Goal: Share content

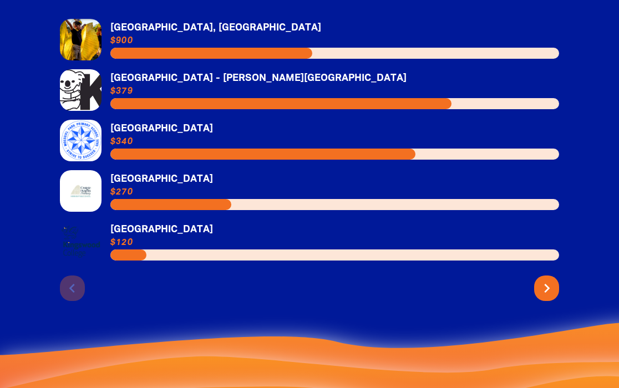
scroll to position [2478, 0]
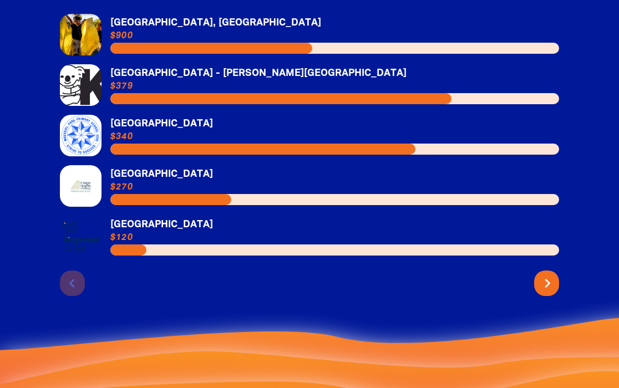
click at [544, 276] on icon "chevron_right" at bounding box center [548, 284] width 18 height 18
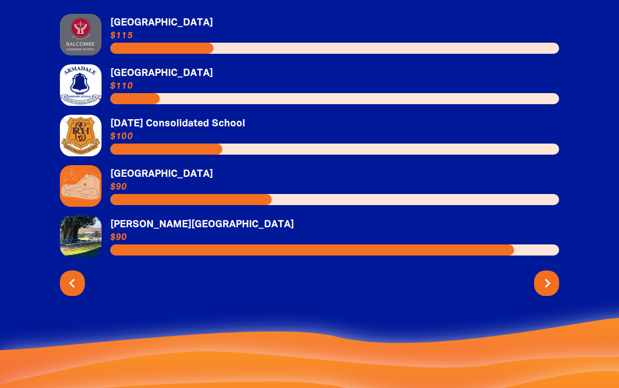
click at [544, 275] on icon "chevron_right" at bounding box center [548, 284] width 18 height 18
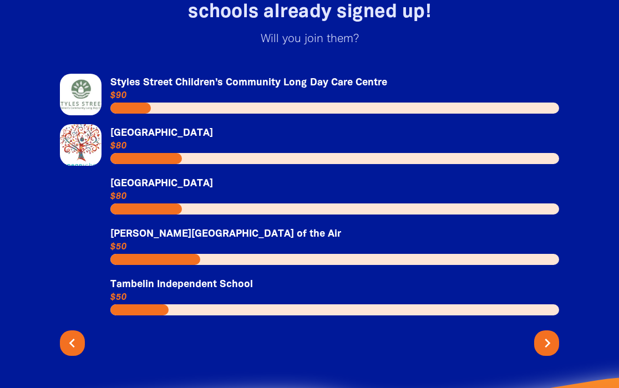
scroll to position [2418, 0]
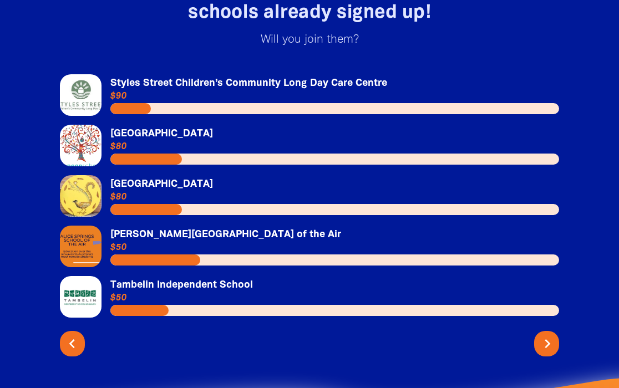
click at [545, 335] on icon "chevron_right" at bounding box center [548, 344] width 18 height 18
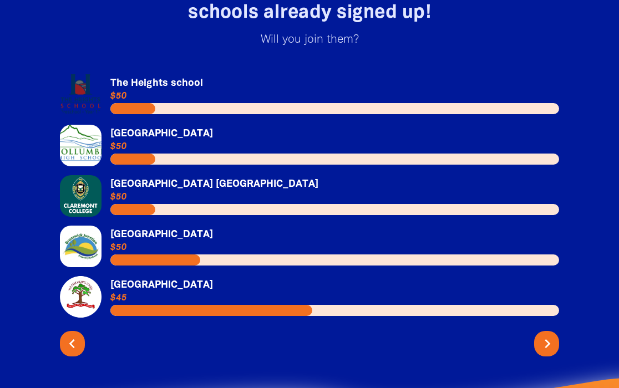
click at [545, 335] on icon "chevron_right" at bounding box center [548, 344] width 18 height 18
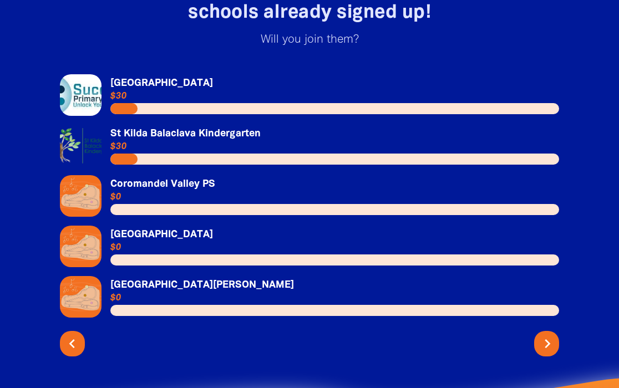
click at [545, 335] on icon "chevron_right" at bounding box center [548, 344] width 18 height 18
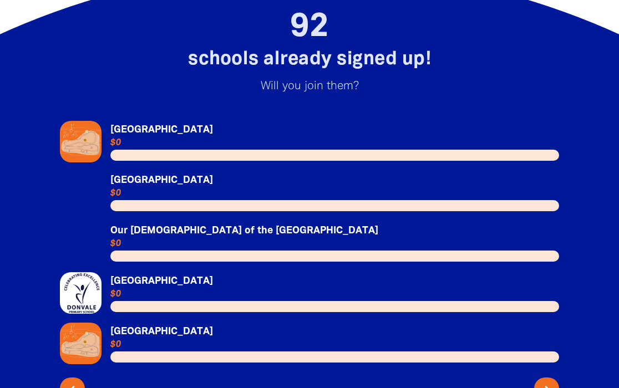
scroll to position [2392, 0]
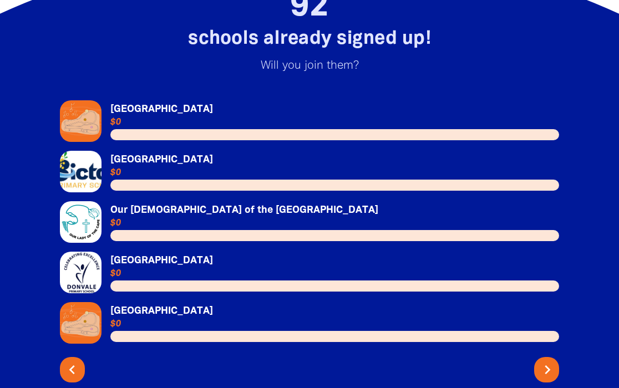
click at [547, 366] on icon "chevron_right" at bounding box center [548, 370] width 18 height 18
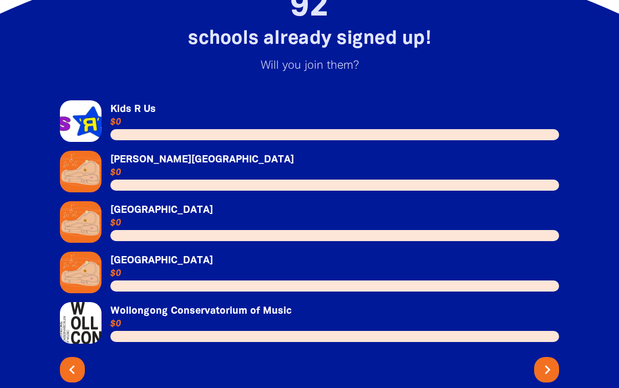
click at [547, 366] on icon "chevron_right" at bounding box center [548, 370] width 18 height 18
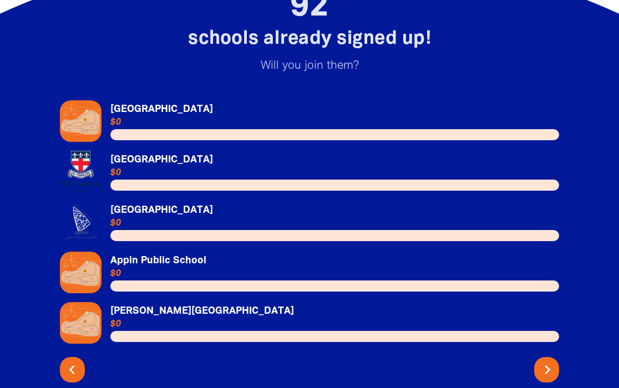
click at [547, 366] on icon "chevron_right" at bounding box center [548, 370] width 18 height 18
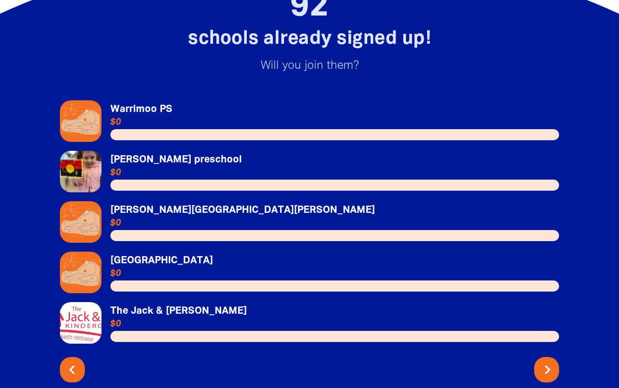
click at [547, 366] on icon "chevron_right" at bounding box center [548, 370] width 18 height 18
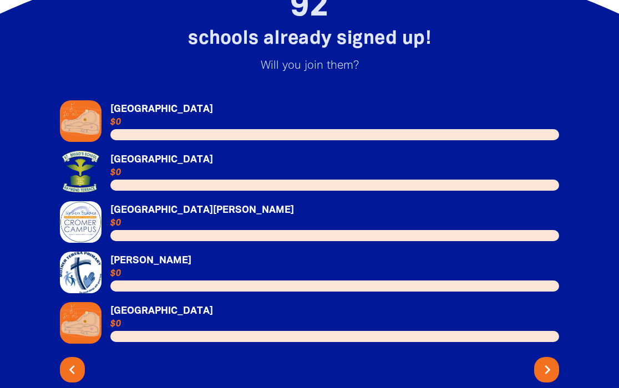
click at [547, 366] on icon "chevron_right" at bounding box center [548, 370] width 18 height 18
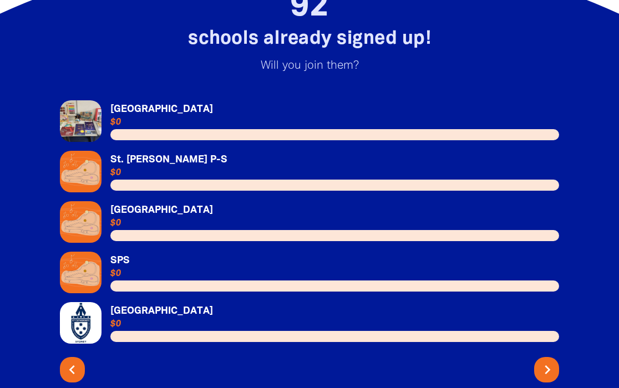
click at [547, 366] on icon "chevron_right" at bounding box center [548, 370] width 18 height 18
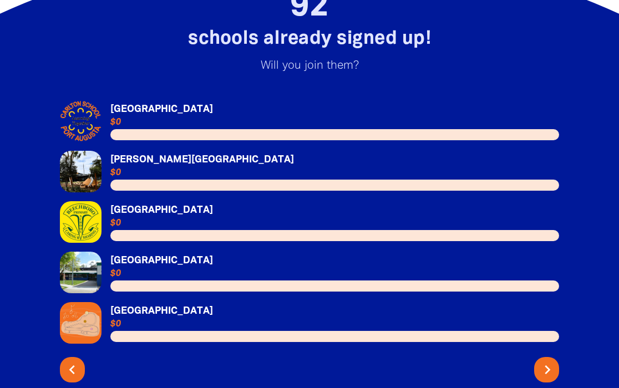
click at [547, 366] on icon "chevron_right" at bounding box center [548, 370] width 18 height 18
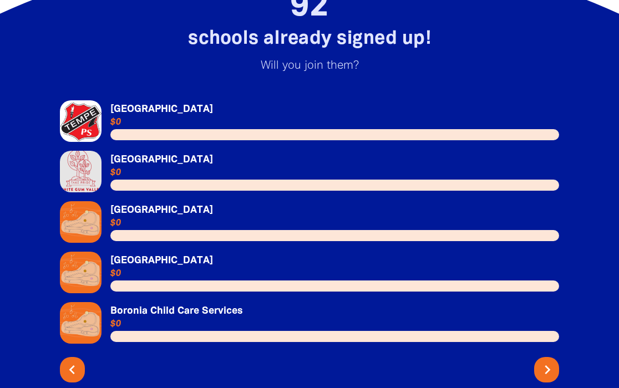
click at [557, 365] on button "chevron_right" at bounding box center [546, 369] width 25 height 25
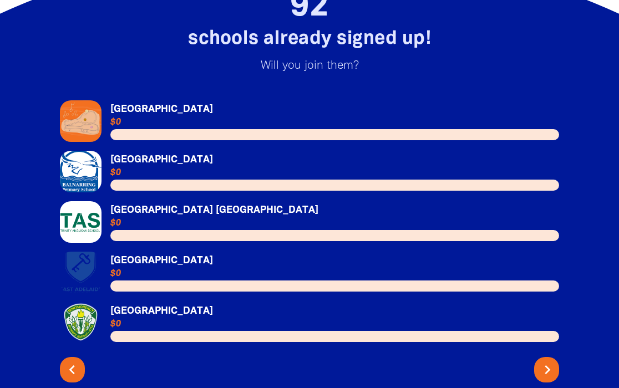
click at [552, 365] on icon "chevron_right" at bounding box center [548, 370] width 18 height 18
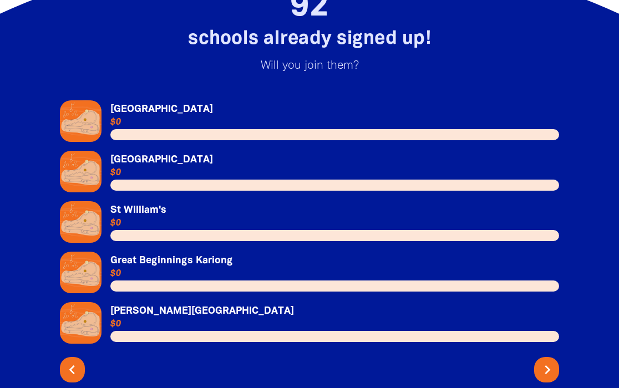
click at [552, 365] on icon "chevron_right" at bounding box center [548, 370] width 18 height 18
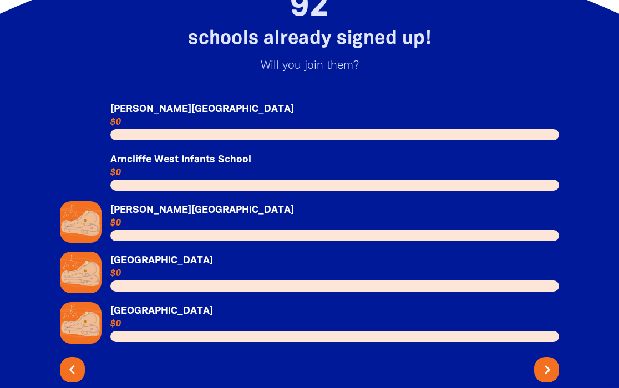
click at [552, 365] on icon "chevron_right" at bounding box center [548, 370] width 18 height 18
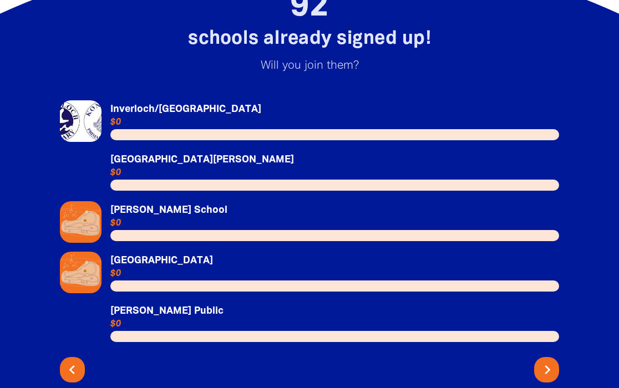
click at [552, 365] on icon "chevron_right" at bounding box center [548, 370] width 18 height 18
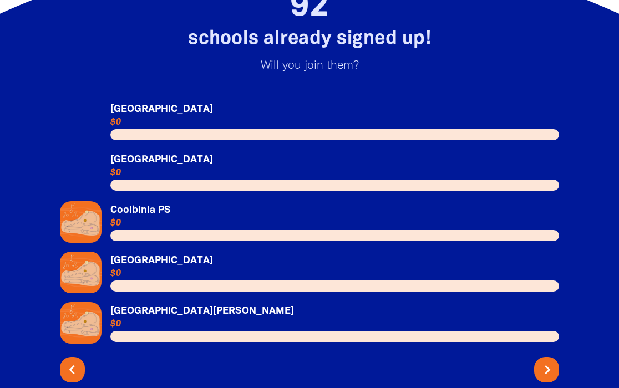
click at [552, 365] on icon "chevron_right" at bounding box center [548, 370] width 18 height 18
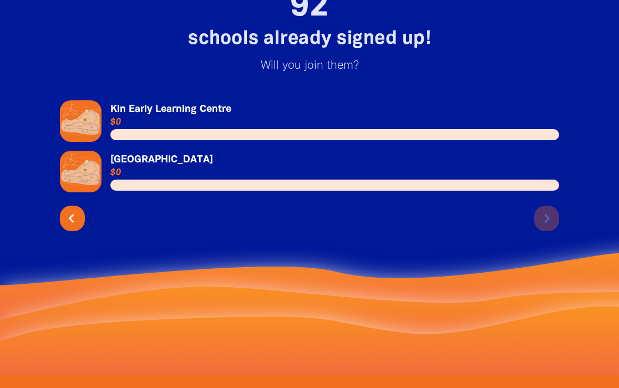
click at [67, 210] on icon "chevron_left" at bounding box center [72, 219] width 18 height 18
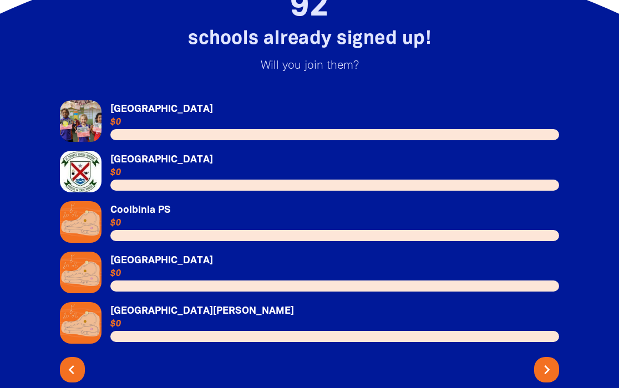
click at [74, 361] on icon "chevron_left" at bounding box center [72, 370] width 18 height 18
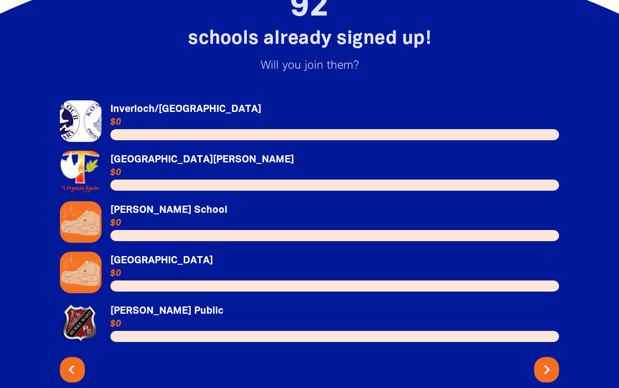
click at [74, 361] on icon "chevron_left" at bounding box center [72, 370] width 18 height 18
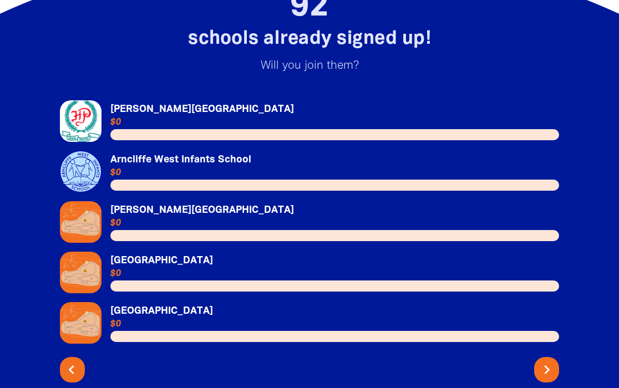
click at [74, 361] on icon "chevron_left" at bounding box center [72, 370] width 18 height 18
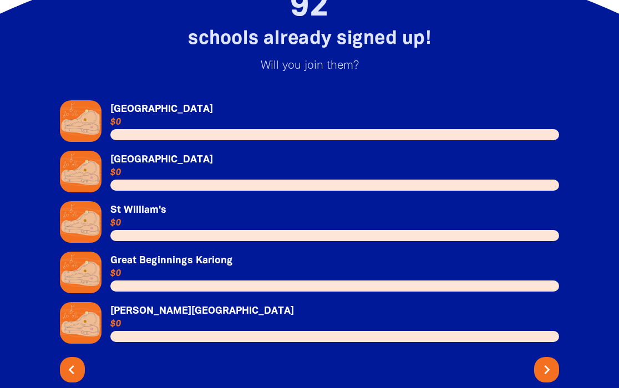
click at [74, 361] on icon "chevron_left" at bounding box center [72, 370] width 18 height 18
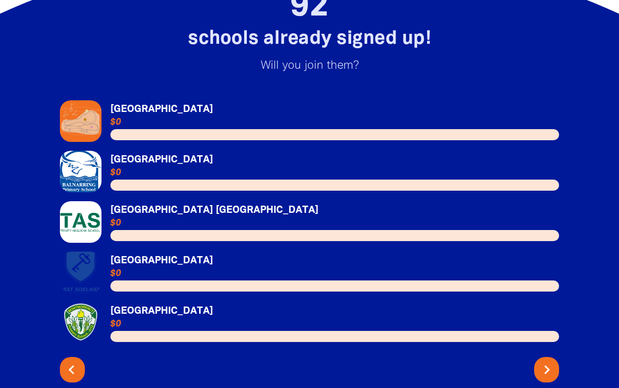
click at [74, 361] on icon "chevron_left" at bounding box center [72, 370] width 18 height 18
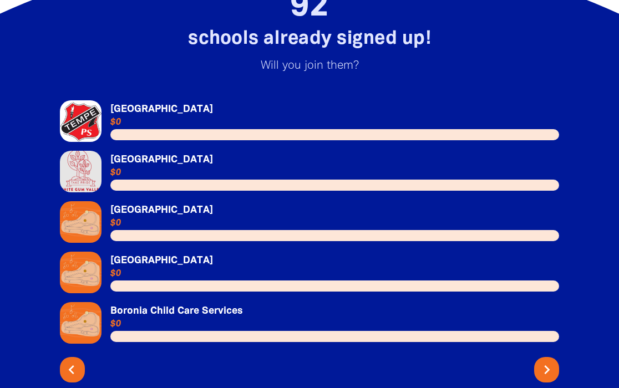
click at [74, 361] on icon "chevron_left" at bounding box center [72, 370] width 18 height 18
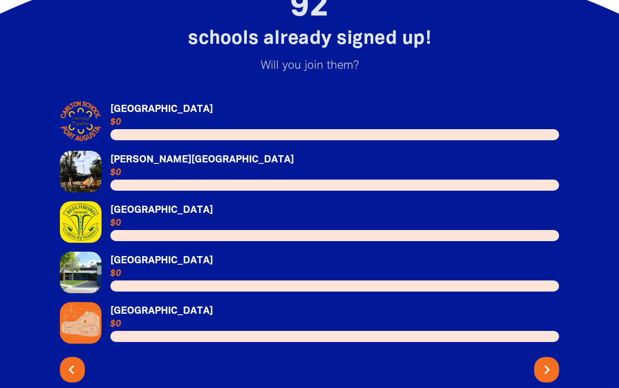
click at [74, 361] on icon "chevron_left" at bounding box center [72, 370] width 18 height 18
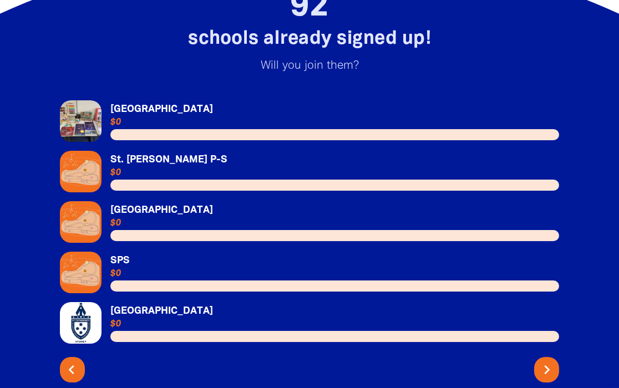
click at [74, 361] on icon "chevron_left" at bounding box center [72, 370] width 18 height 18
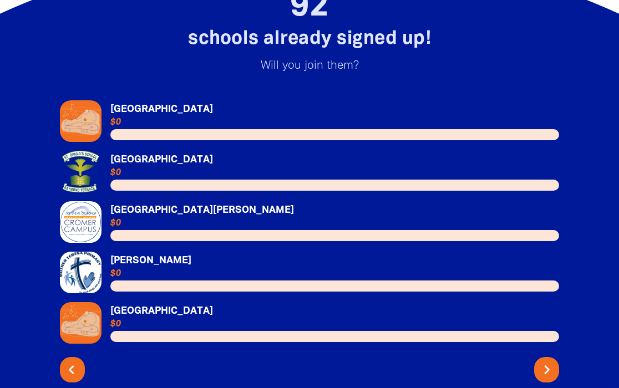
click at [74, 361] on icon "chevron_left" at bounding box center [72, 370] width 18 height 18
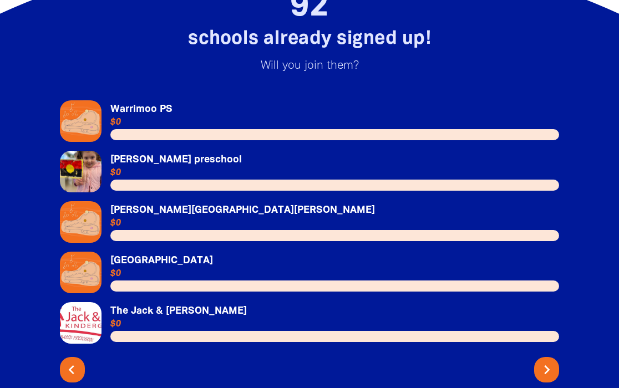
click at [74, 361] on icon "chevron_left" at bounding box center [72, 370] width 18 height 18
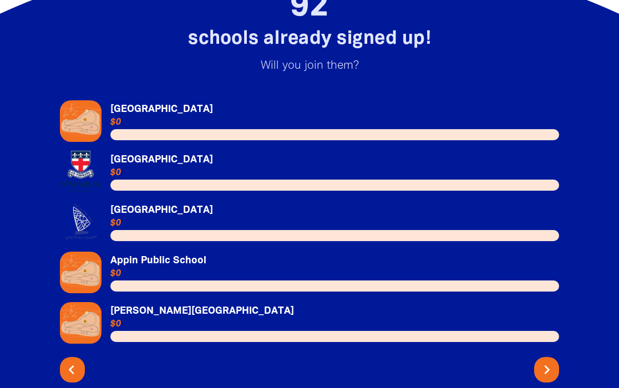
click at [74, 361] on icon "chevron_left" at bounding box center [72, 370] width 18 height 18
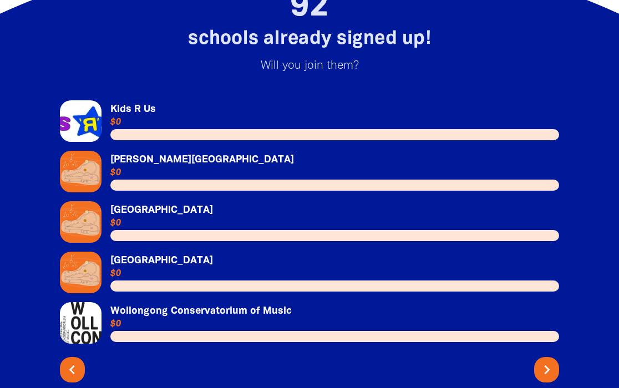
click at [163, 201] on link "Link to [GEOGRAPHIC_DATA]" at bounding box center [309, 222] width 499 height 42
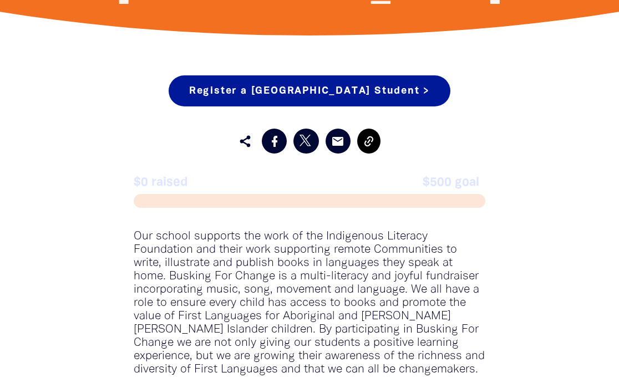
scroll to position [532, 0]
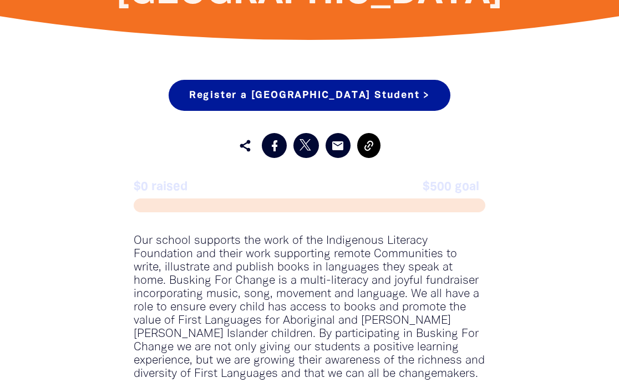
click at [372, 153] on icon at bounding box center [368, 145] width 13 height 13
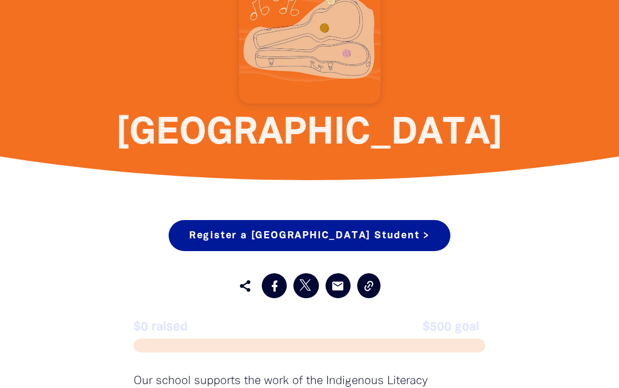
scroll to position [329, 0]
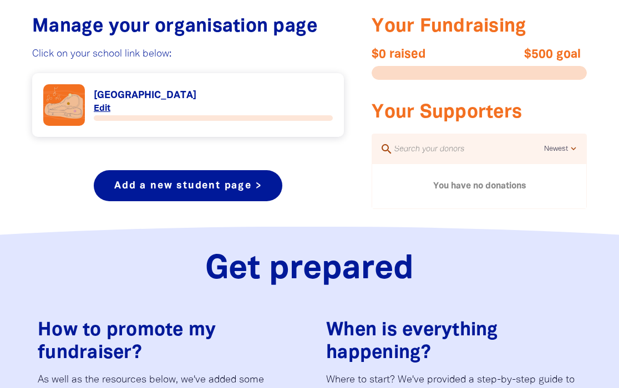
scroll to position [300, 0]
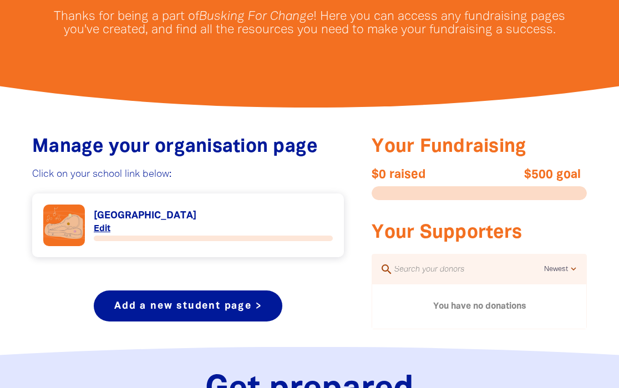
click at [170, 221] on link "Link to [GEOGRAPHIC_DATA]" at bounding box center [188, 226] width 290 height 42
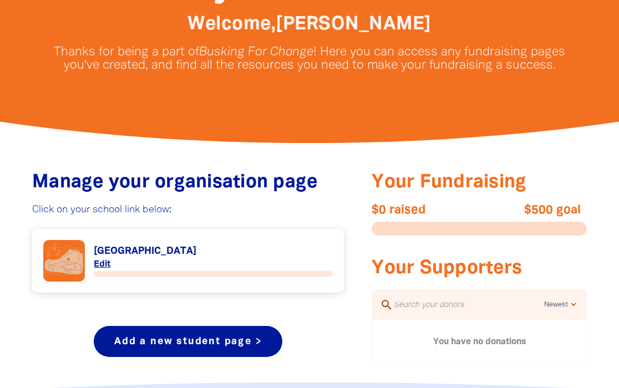
scroll to position [347, 0]
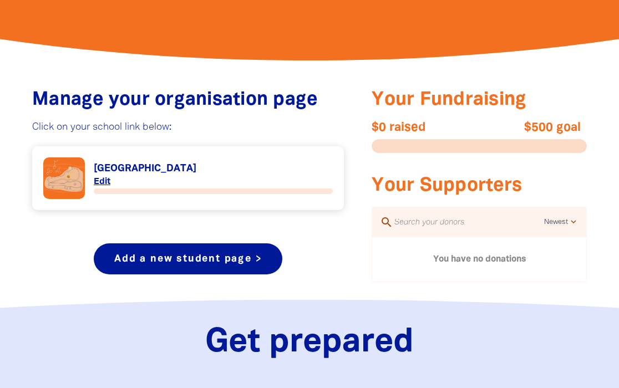
click at [150, 170] on link "Link to [GEOGRAPHIC_DATA]" at bounding box center [188, 179] width 290 height 42
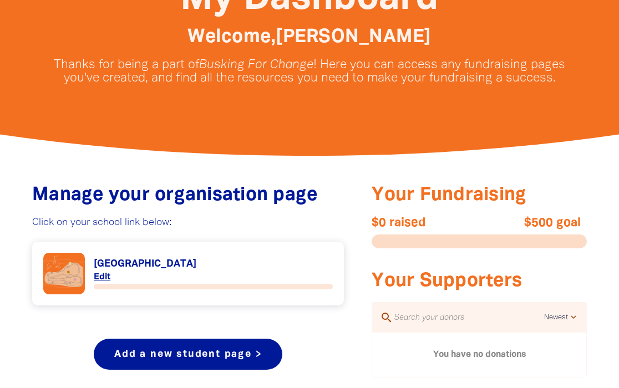
scroll to position [272, 0]
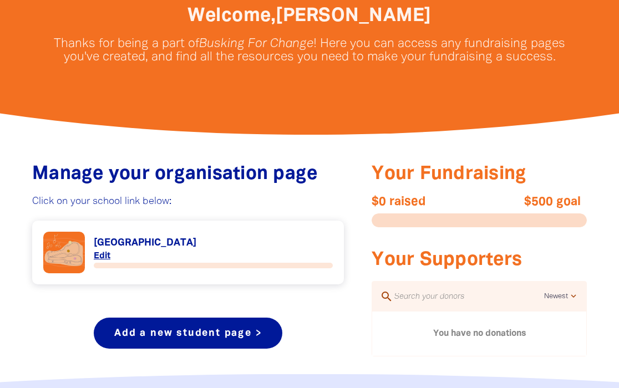
click at [141, 245] on link "Link to [GEOGRAPHIC_DATA]" at bounding box center [188, 253] width 290 height 42
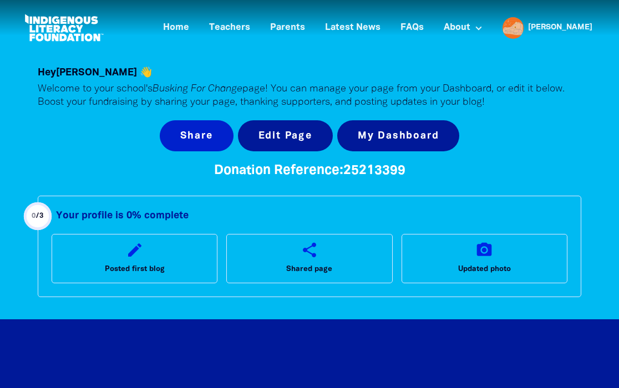
click at [188, 134] on button "Share" at bounding box center [197, 135] width 74 height 31
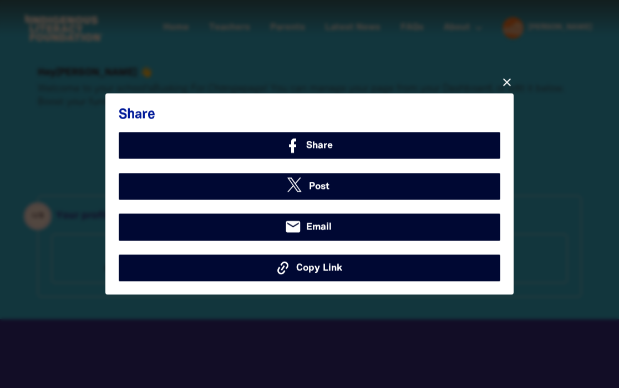
click at [189, 62] on div "close Share Share Post email Email Copy Link" at bounding box center [310, 193] width 444 height 279
click at [53, 184] on div at bounding box center [309, 194] width 619 height 388
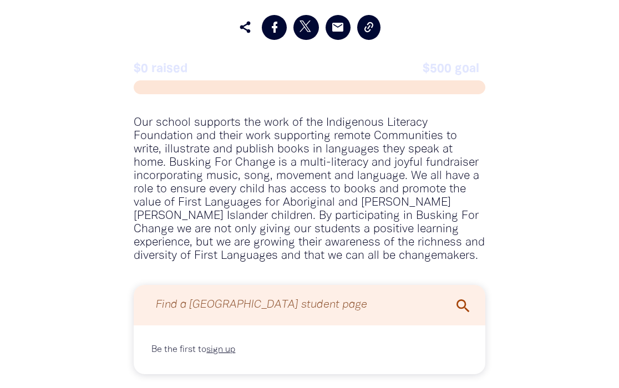
scroll to position [970, 0]
click at [365, 32] on icon at bounding box center [369, 27] width 9 height 10
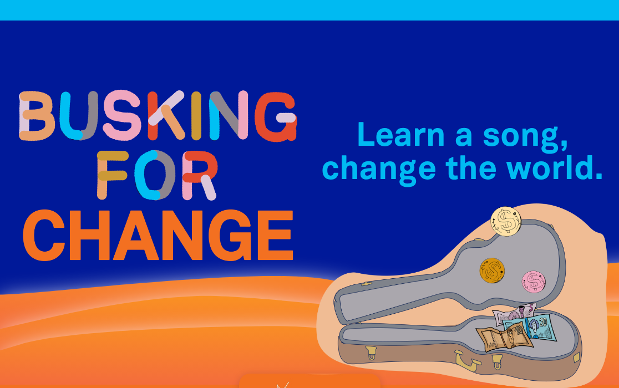
scroll to position [270, 0]
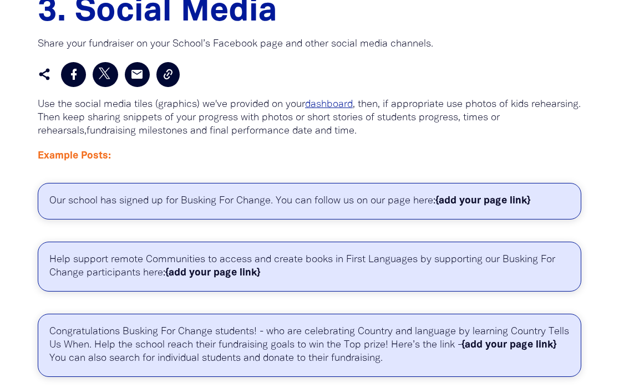
scroll to position [2263, 0]
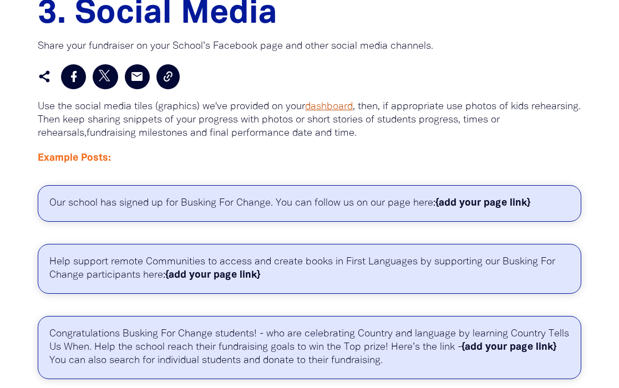
click at [331, 102] on link "dashboard" at bounding box center [329, 106] width 48 height 9
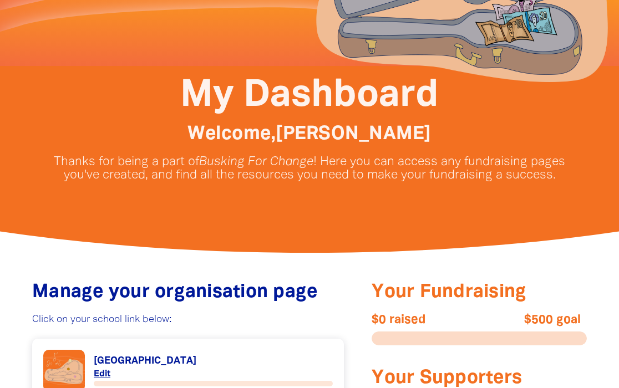
scroll to position [184, 0]
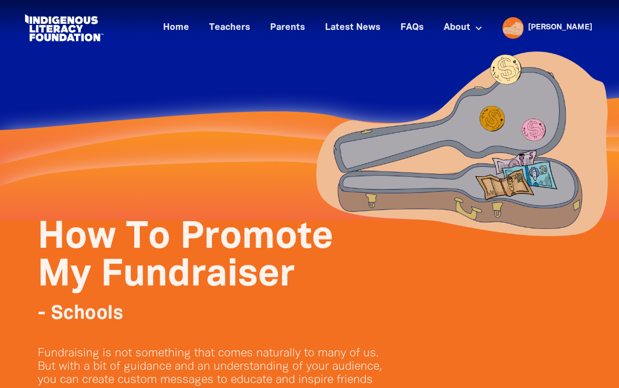
scroll to position [54, 0]
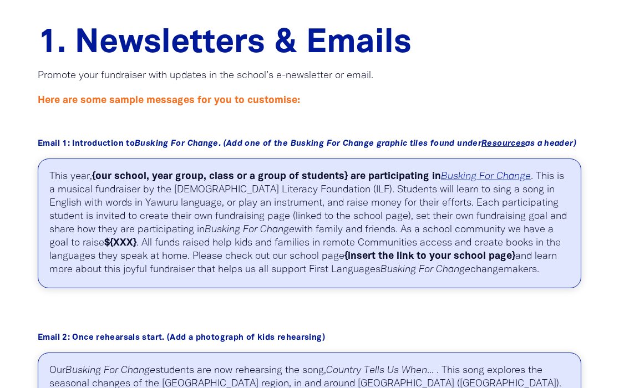
scroll to position [486, 0]
drag, startPoint x: 550, startPoint y: 271, endPoint x: 42, endPoint y: 178, distance: 517.2
click at [42, 178] on p "This year, {our school, year group, class or a group of students} are participa…" at bounding box center [310, 224] width 544 height 130
copy p "This year, {our school, year group, class or a group of students} are participa…"
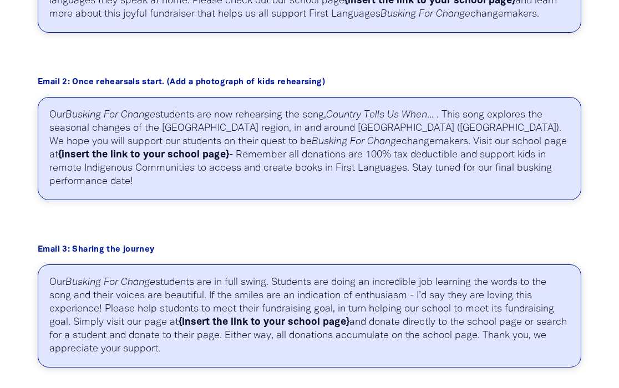
scroll to position [740, 0]
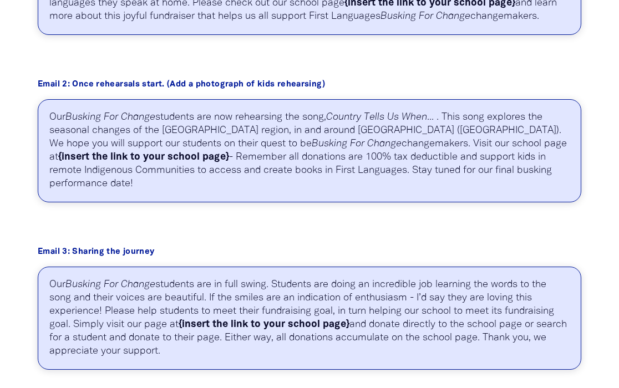
drag, startPoint x: 488, startPoint y: 173, endPoint x: 52, endPoint y: 121, distance: 439.7
click at [52, 121] on p "Our Busking For Change students are now rehearsing the song, Country Tells Us W…" at bounding box center [310, 150] width 544 height 103
copy p "Our Busking For Change students are now rehearsing the song, Country Tells Us W…"
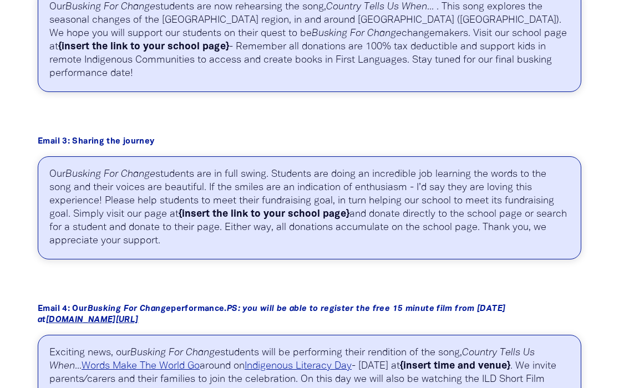
scroll to position [798, 0]
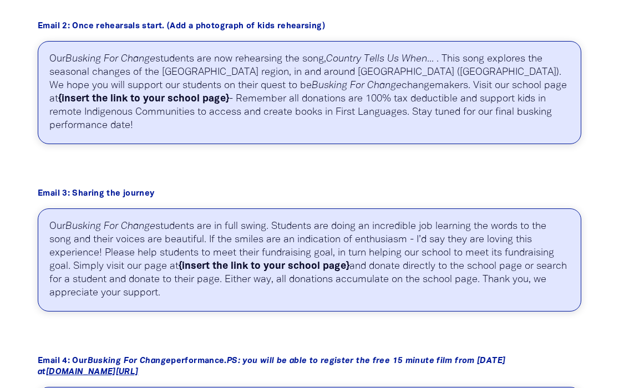
click at [240, 189] on h6 "Email 3: Sharing the journey" at bounding box center [310, 194] width 544 height 11
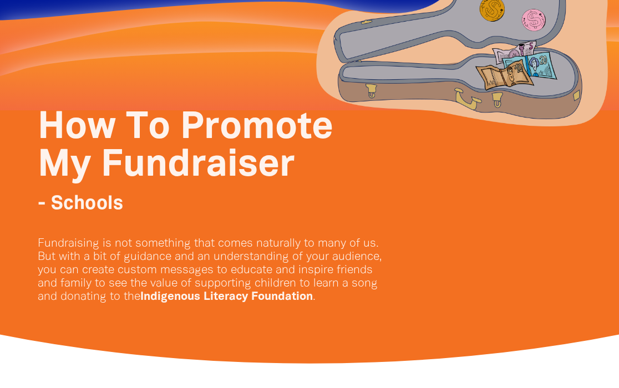
scroll to position [0, 0]
